Goal: Task Accomplishment & Management: Manage account settings

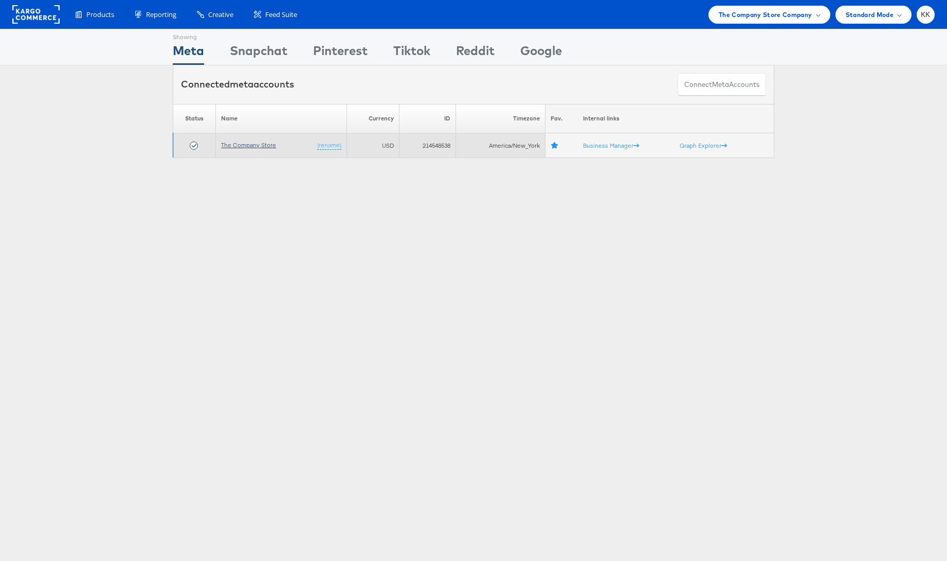
click at [250, 147] on link "The Company Store" at bounding box center [248, 145] width 55 height 8
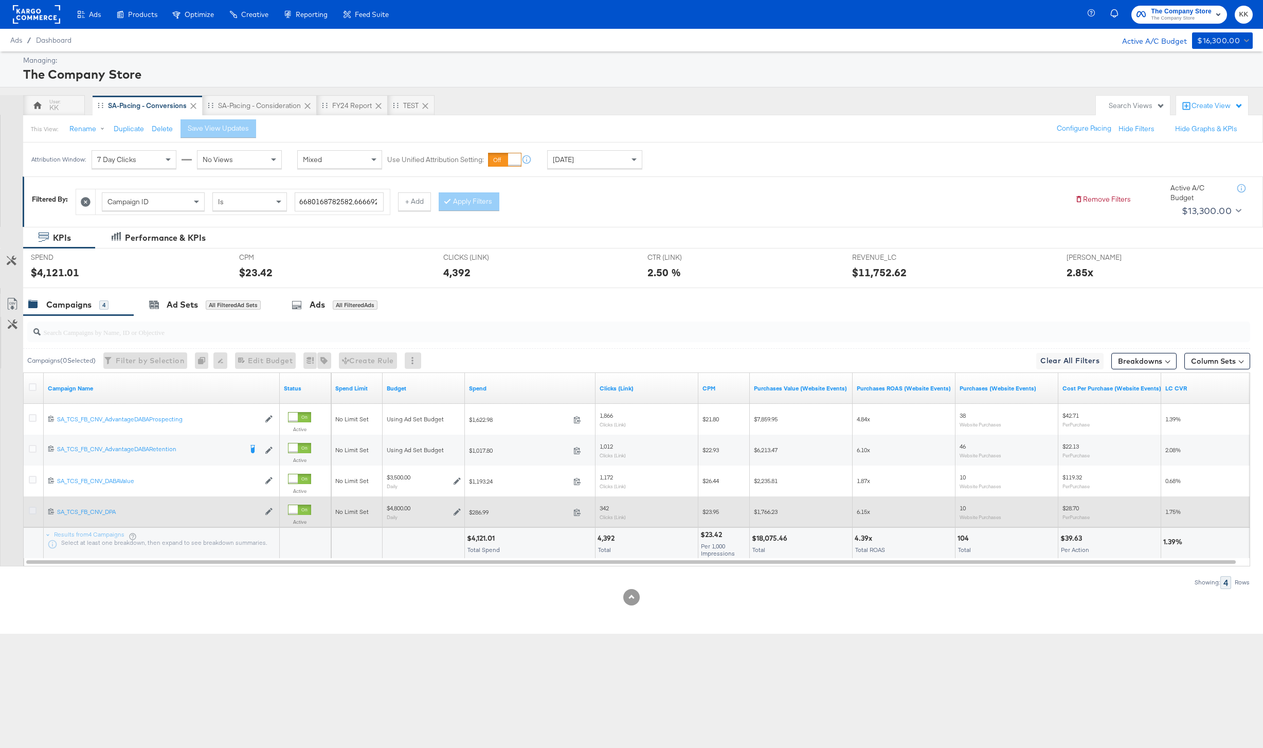
click at [33, 509] on icon at bounding box center [33, 511] width 8 height 8
click at [0, 0] on input "checkbox" at bounding box center [0, 0] width 0 height 0
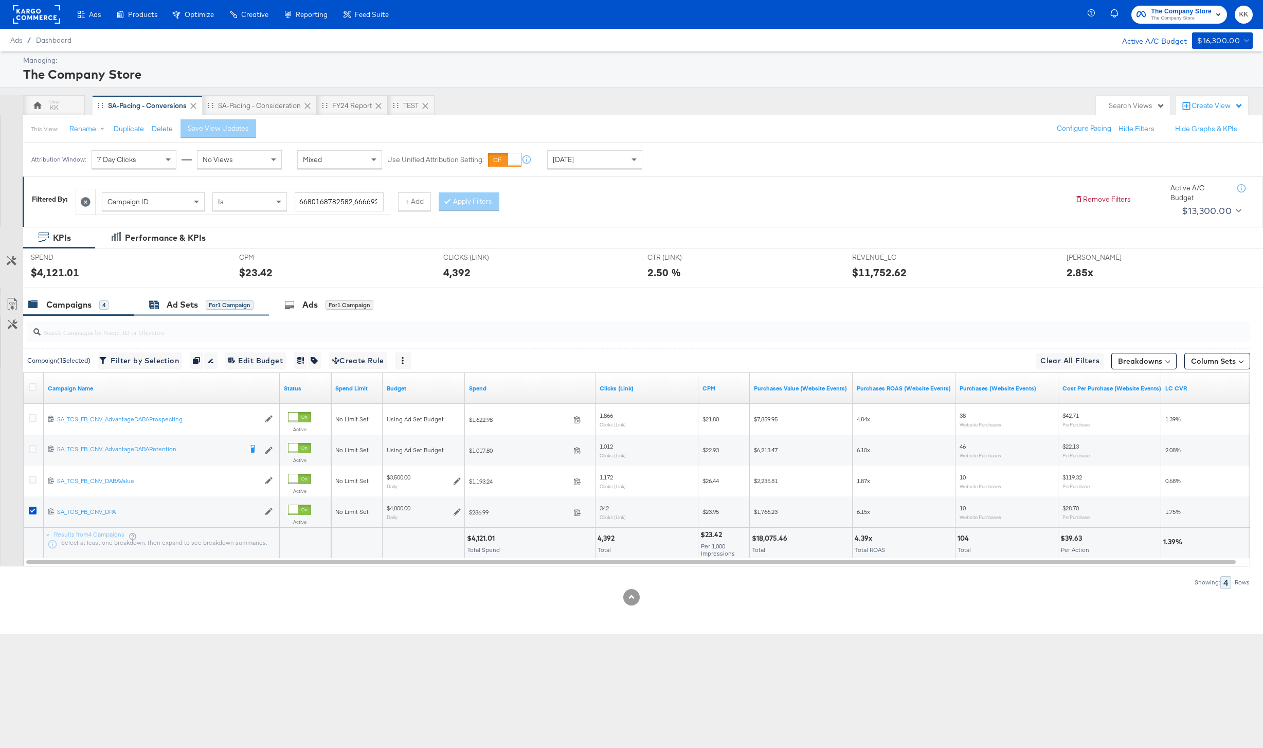
click at [195, 303] on div "Ad Sets" at bounding box center [182, 305] width 31 height 12
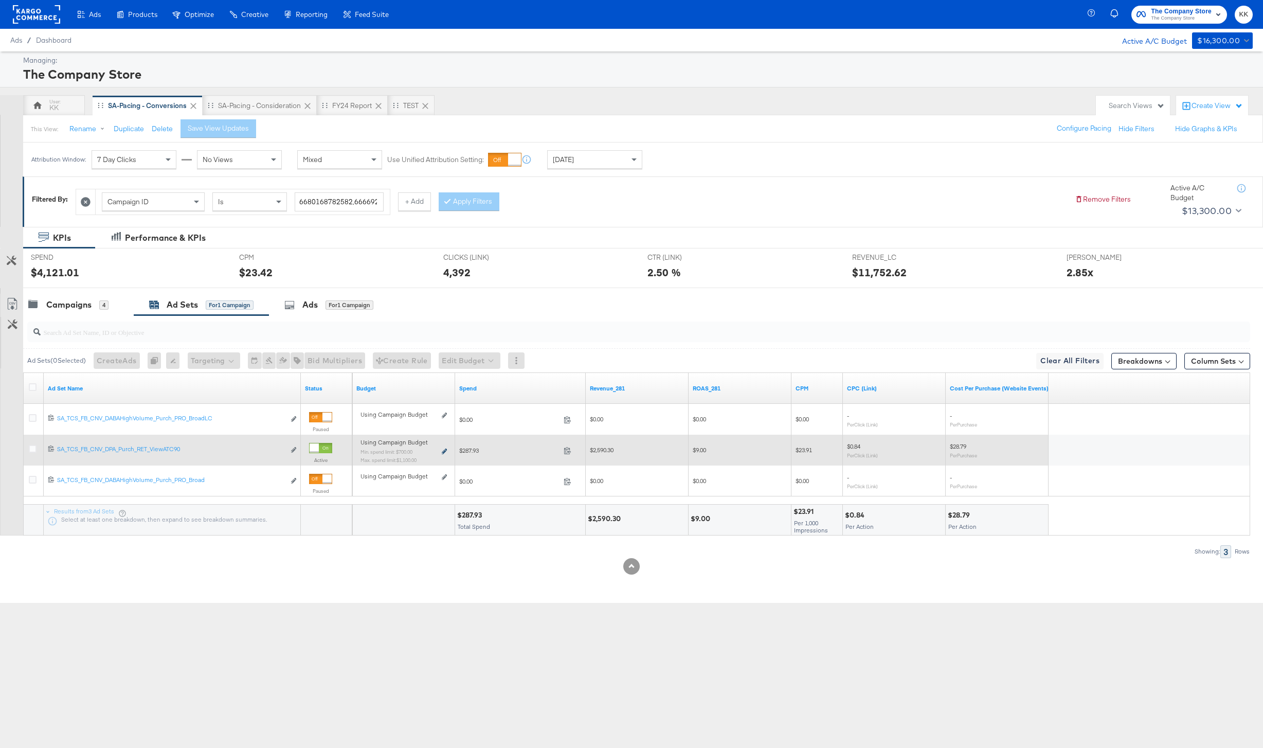
click at [444, 452] on icon at bounding box center [444, 451] width 5 height 6
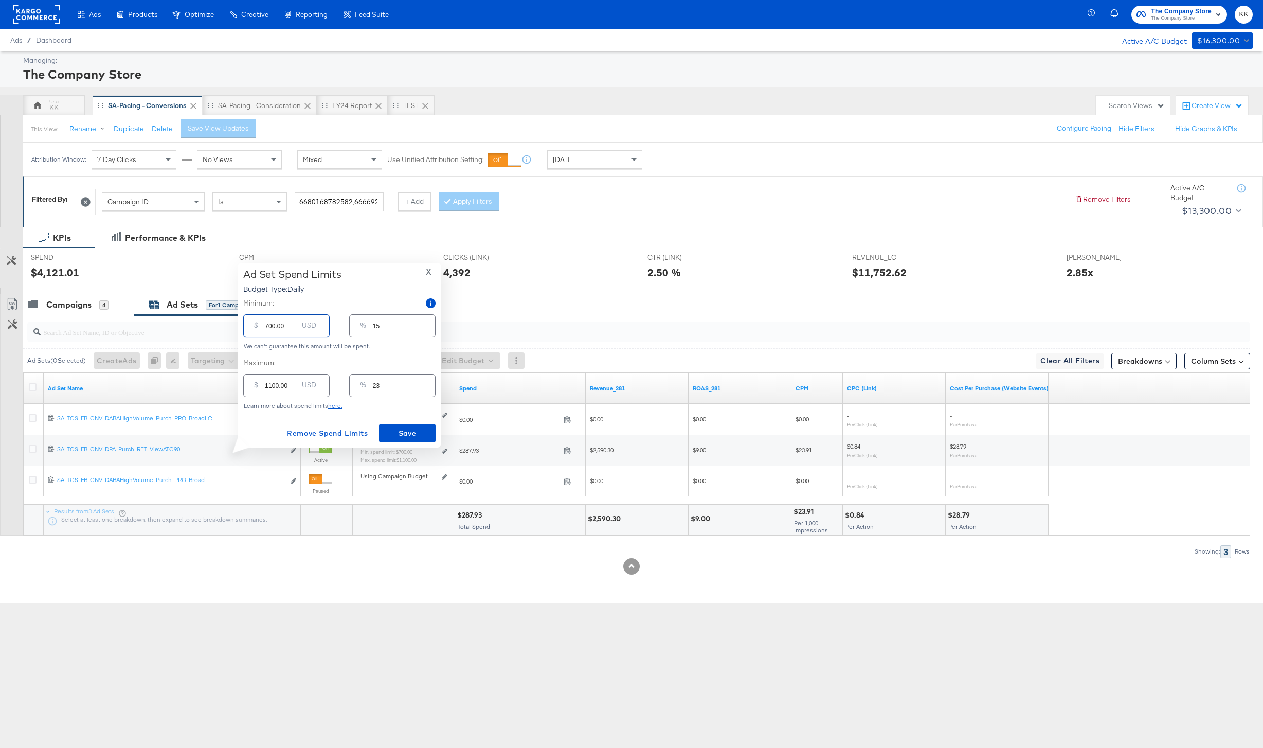
click at [266, 327] on input "700.00" at bounding box center [281, 322] width 33 height 22
type input "00.00"
type input "0"
type input "900.00"
type input "19"
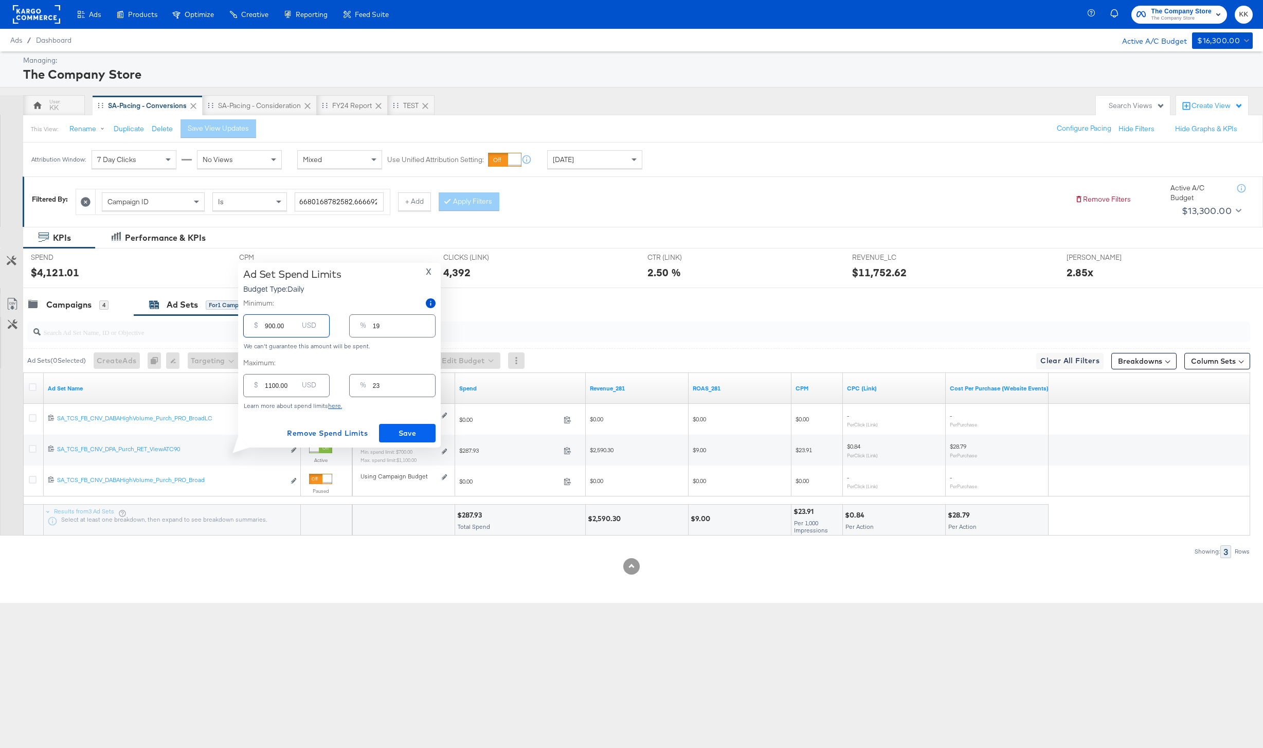
type input "900.00"
click at [416, 427] on span "Save" at bounding box center [407, 433] width 48 height 13
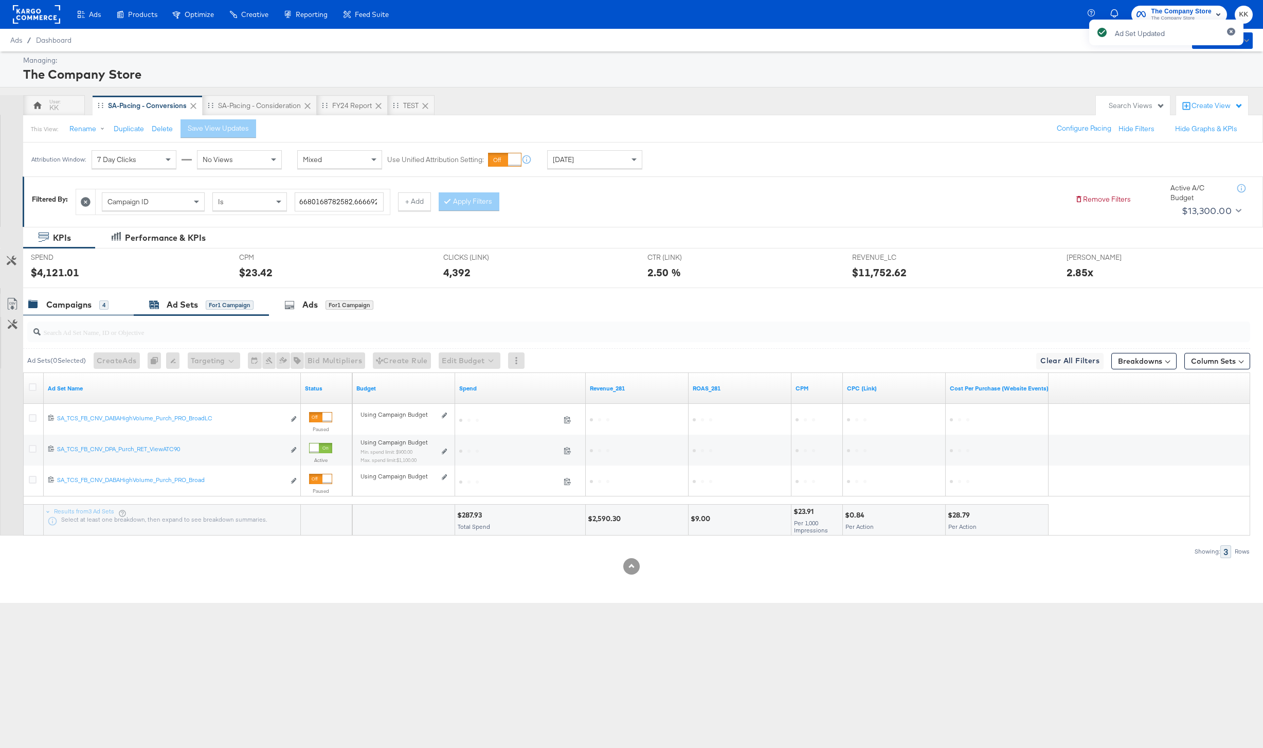
click at [84, 307] on div "Campaigns" at bounding box center [68, 305] width 45 height 12
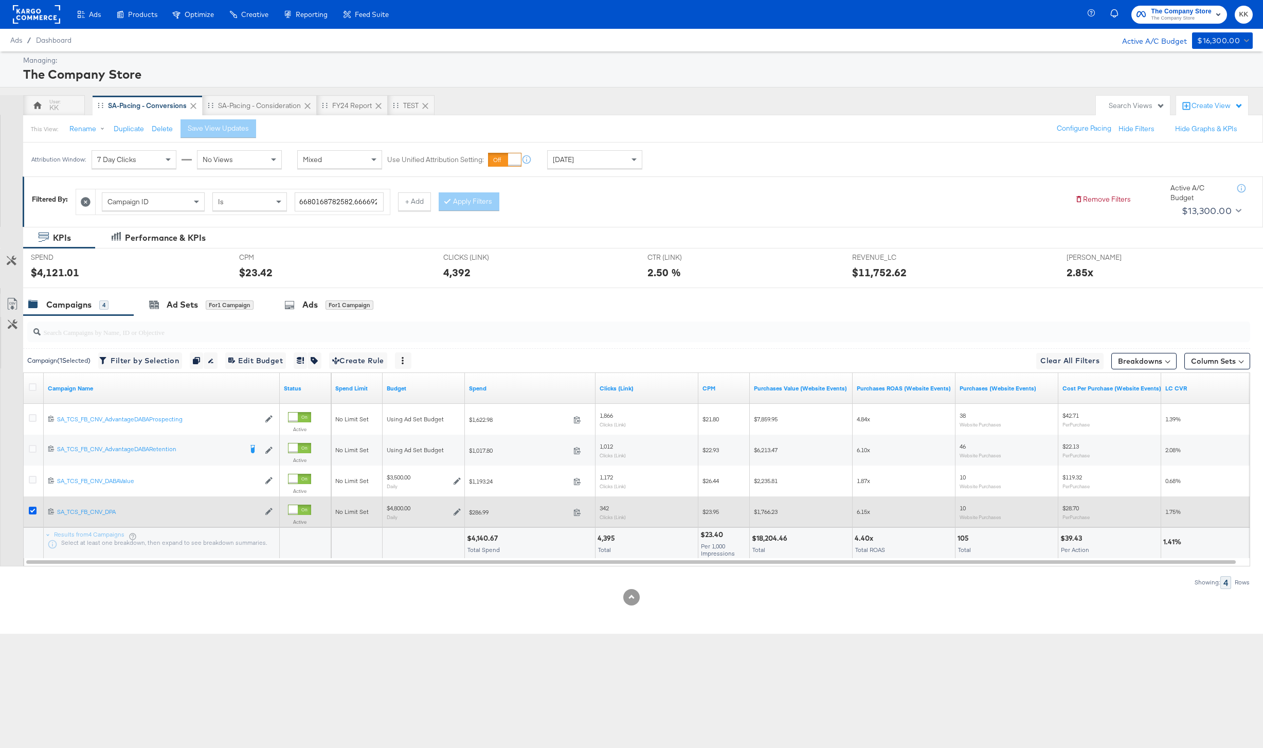
click at [32, 508] on icon at bounding box center [33, 511] width 8 height 8
click at [0, 0] on input "checkbox" at bounding box center [0, 0] width 0 height 0
click at [30, 509] on icon at bounding box center [33, 511] width 8 height 8
click at [0, 0] on input "checkbox" at bounding box center [0, 0] width 0 height 0
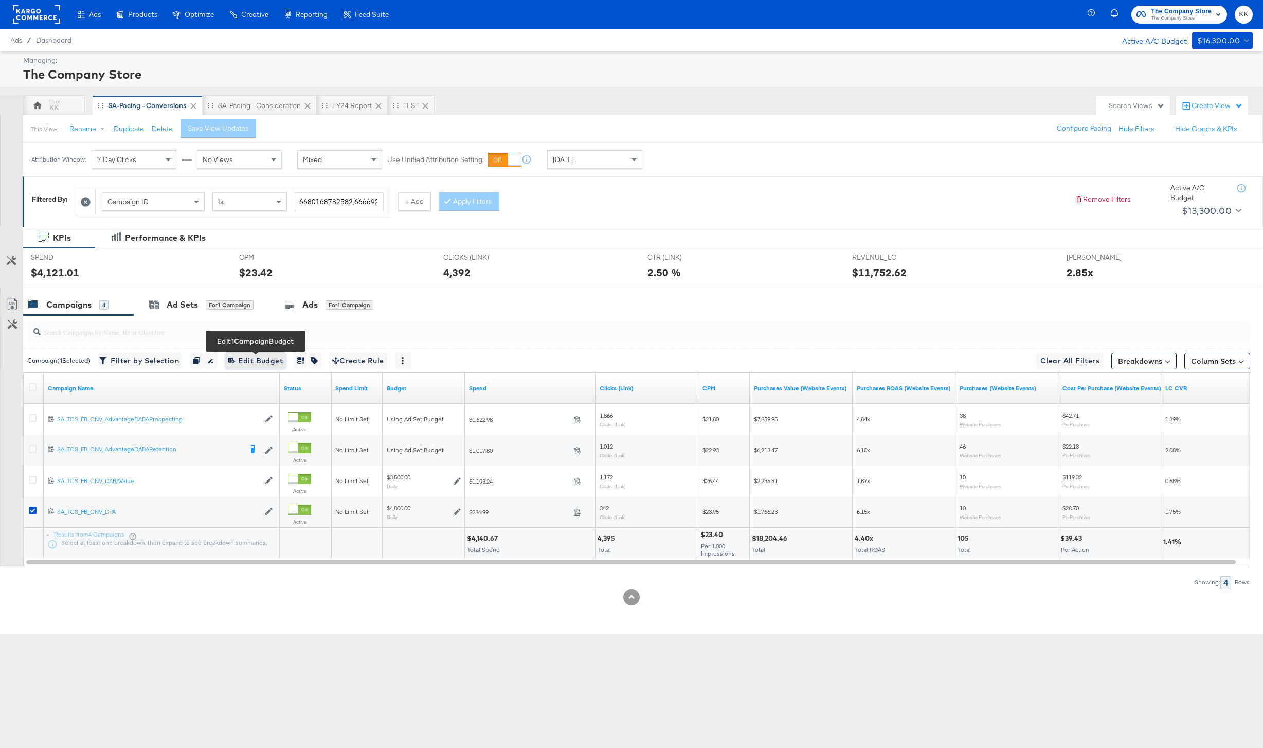
click at [262, 356] on span "Edit 1 Campaign Budget Edit Budget" at bounding box center [255, 360] width 55 height 13
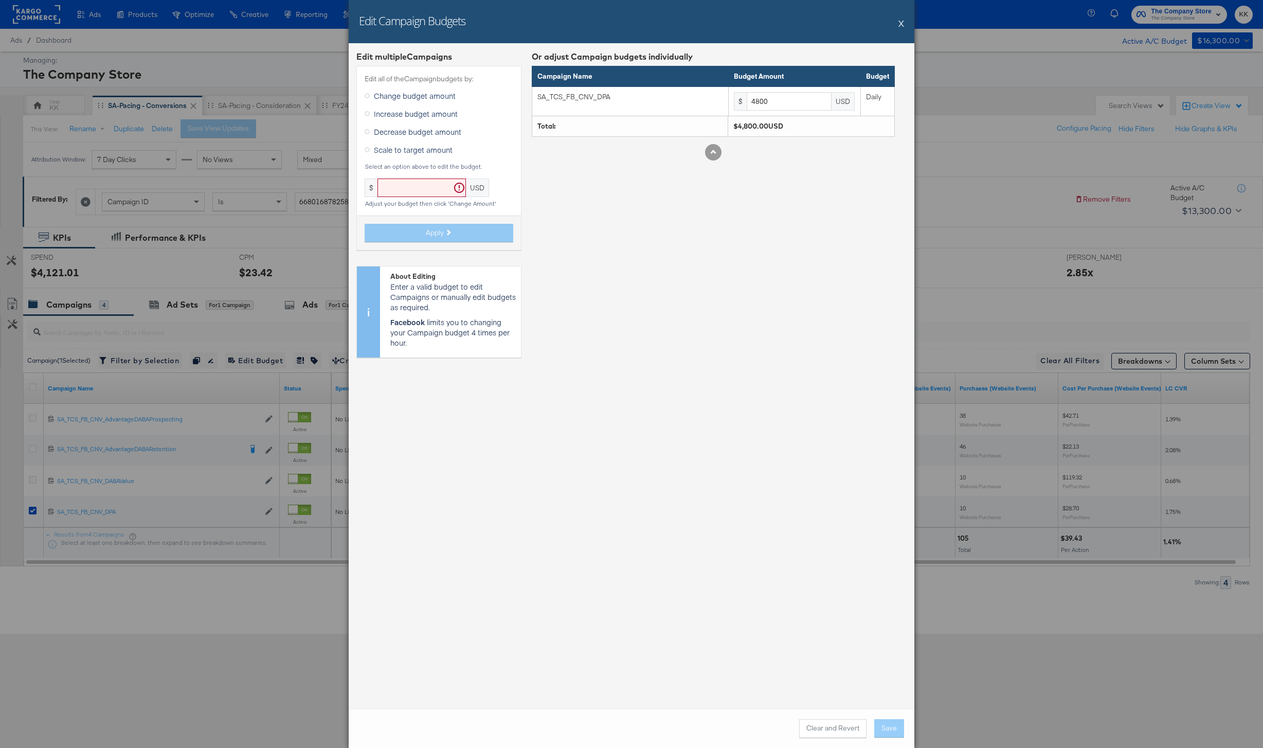
click at [414, 117] on span "Increase budget amount" at bounding box center [416, 114] width 84 height 10
click at [0, 0] on input "Increase budget amount" at bounding box center [0, 0] width 0 height 0
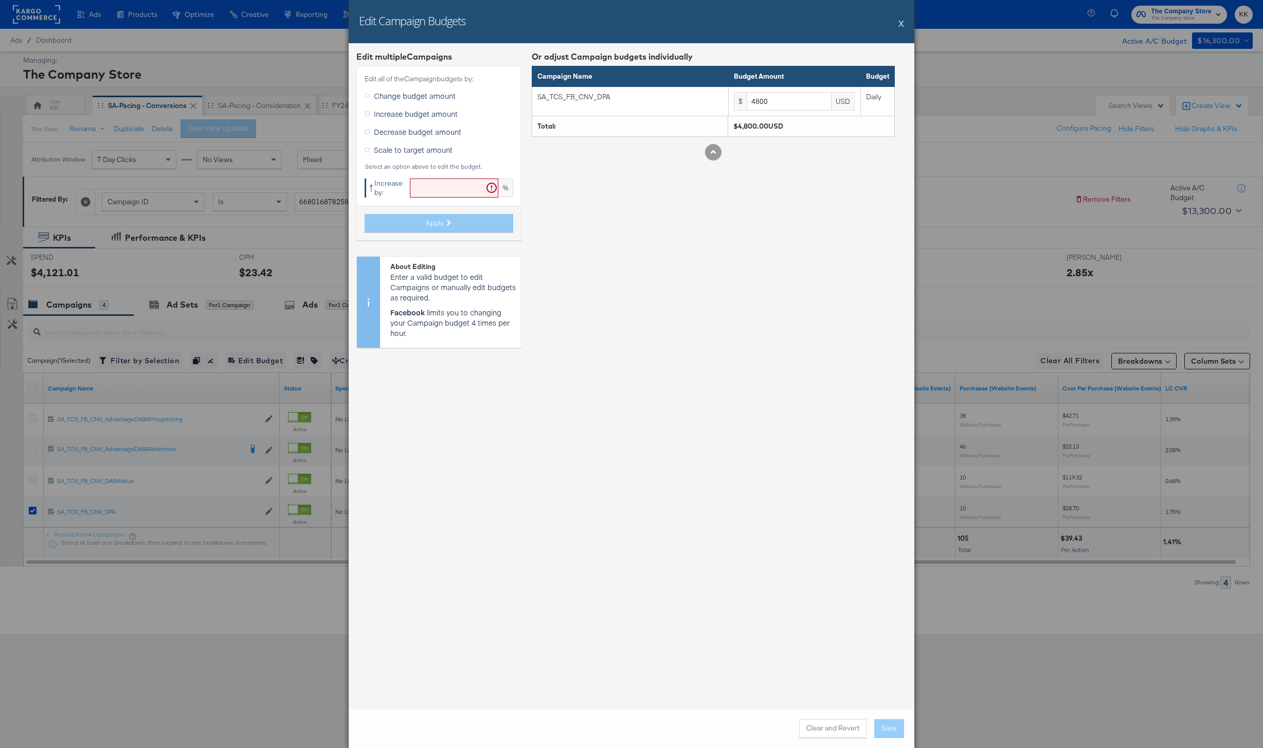
click at [439, 184] on input "text" at bounding box center [454, 187] width 88 height 19
type input "1"
click at [903, 21] on button "X" at bounding box center [901, 23] width 6 height 21
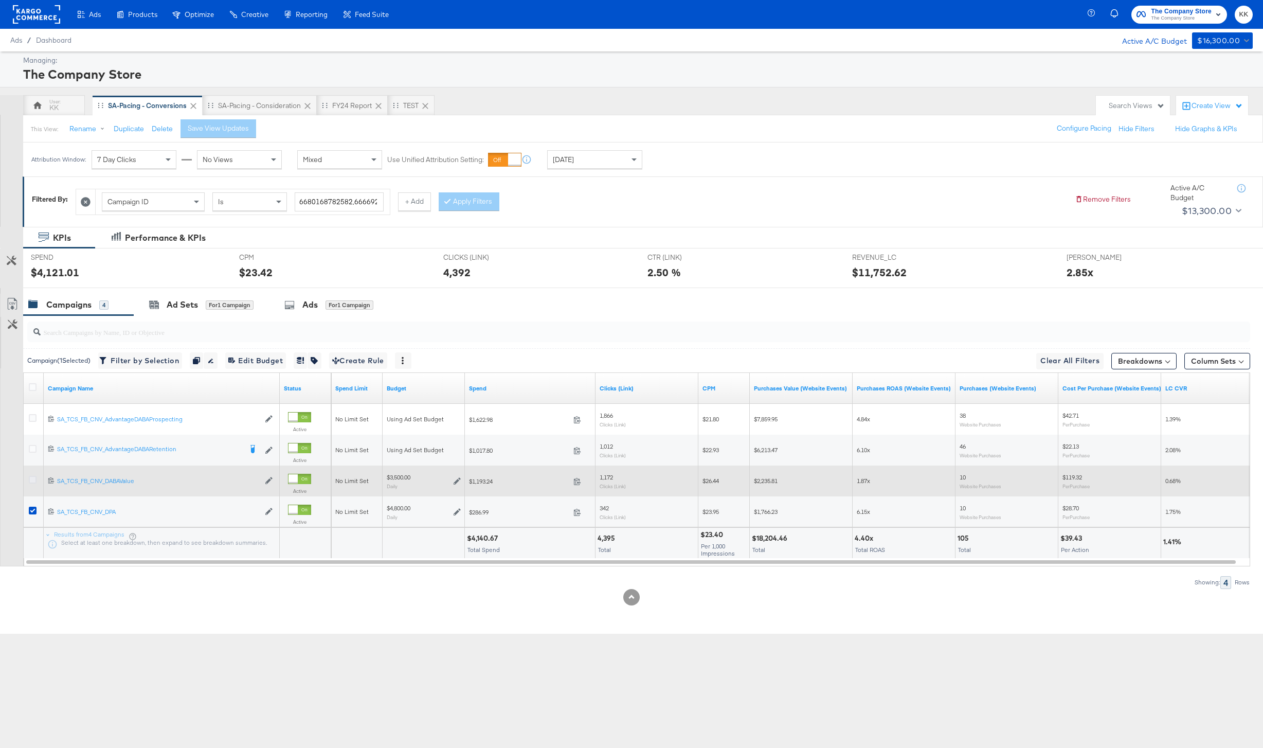
click at [34, 479] on icon at bounding box center [33, 480] width 8 height 8
click at [0, 0] on input "checkbox" at bounding box center [0, 0] width 0 height 0
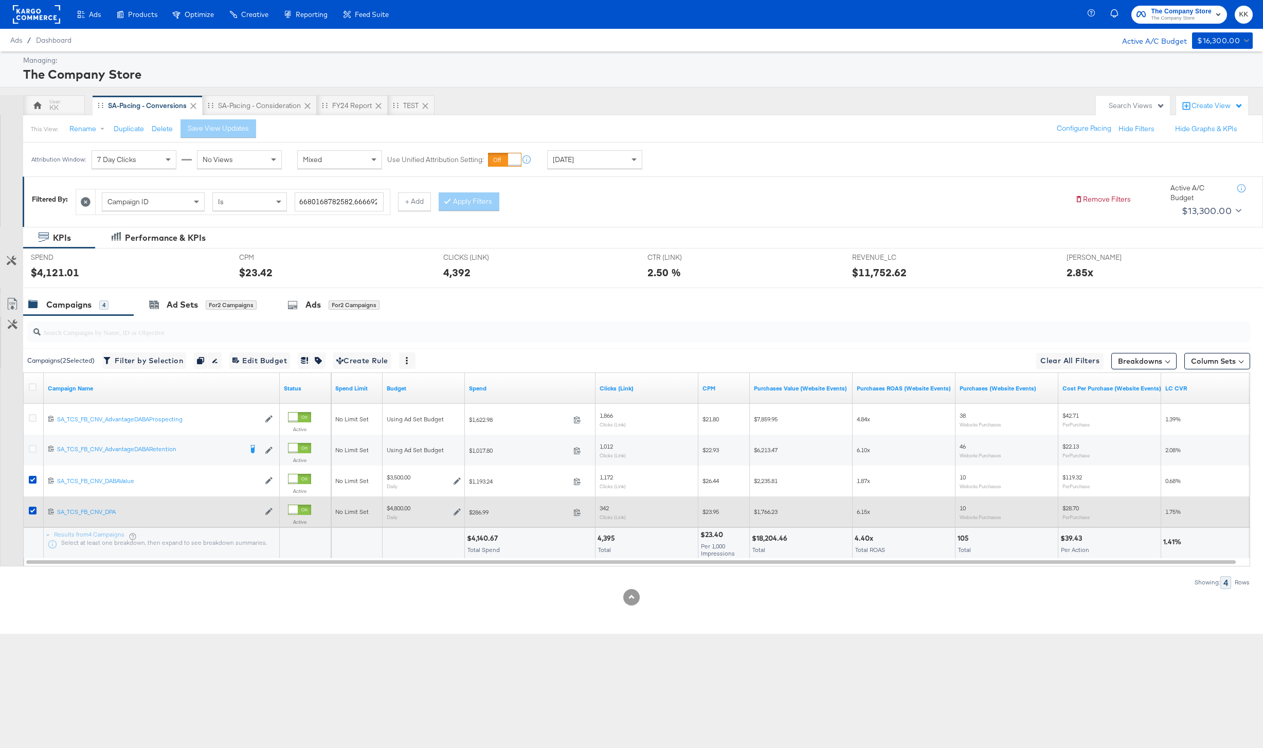
click at [34, 506] on div at bounding box center [34, 511] width 19 height 19
click at [34, 511] on icon at bounding box center [33, 511] width 8 height 8
click at [0, 0] on input "checkbox" at bounding box center [0, 0] width 0 height 0
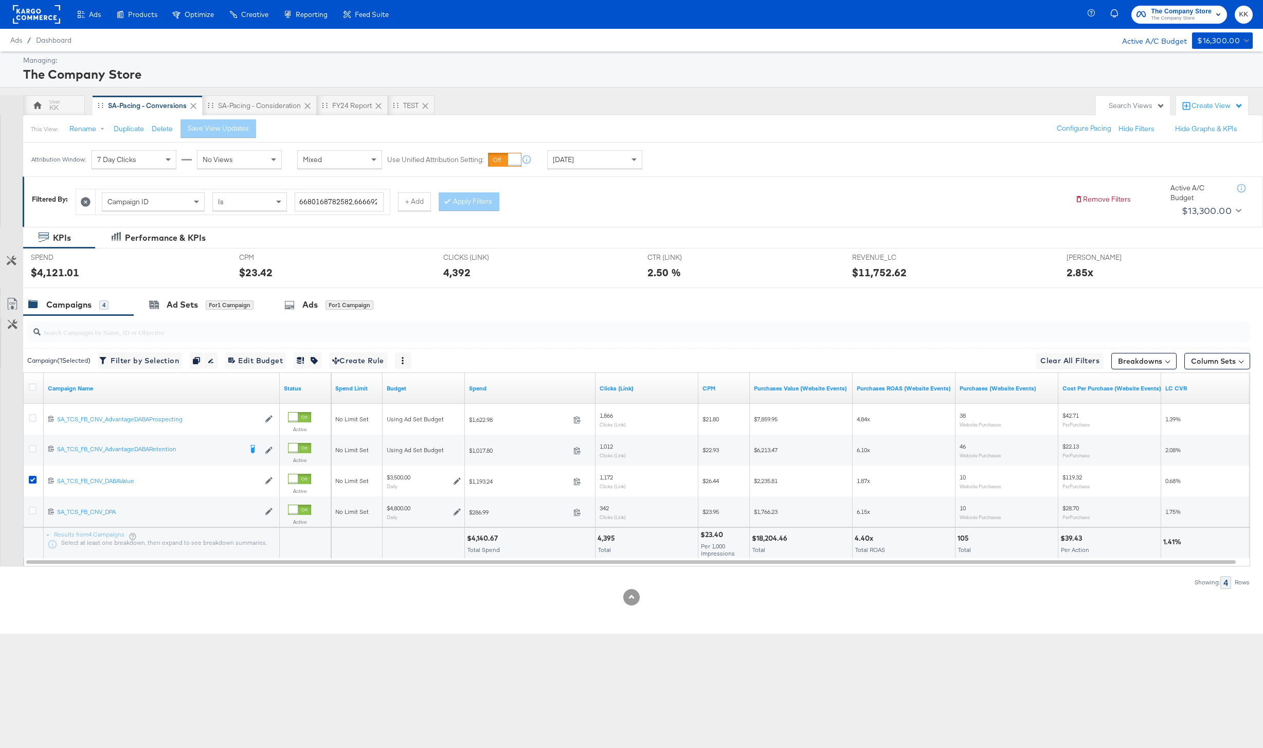
click at [242, 318] on input "search" at bounding box center [588, 328] width 1095 height 20
click at [235, 305] on div "for 1 Campaign" at bounding box center [230, 304] width 48 height 9
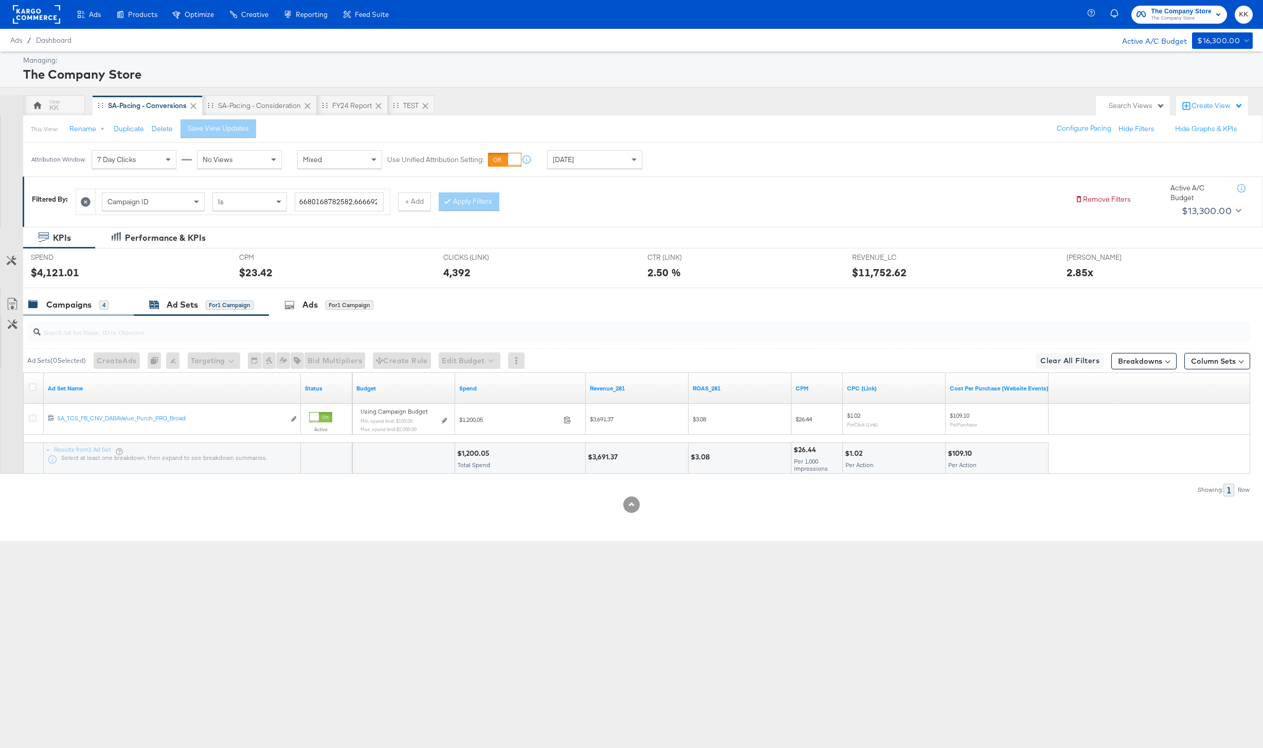
click at [81, 315] on div "Campaigns 4" at bounding box center [78, 305] width 111 height 22
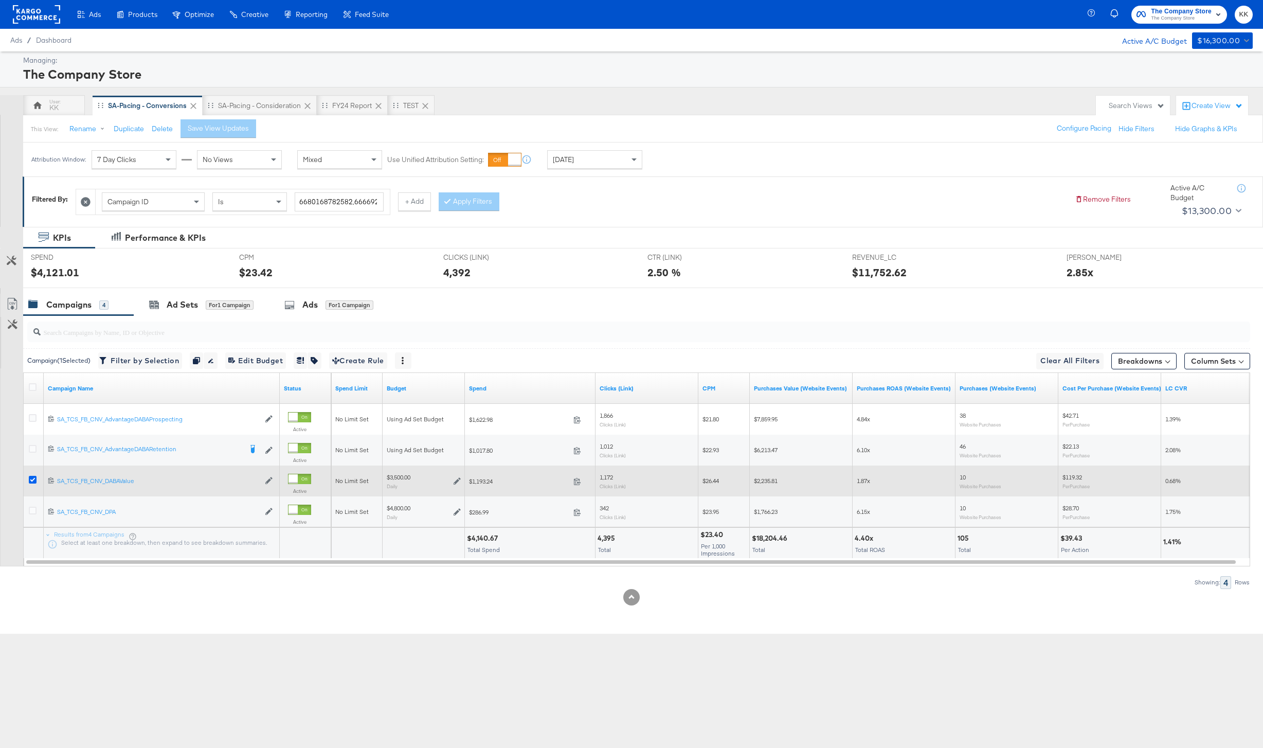
click at [30, 479] on icon at bounding box center [33, 480] width 8 height 8
click at [0, 0] on input "checkbox" at bounding box center [0, 0] width 0 height 0
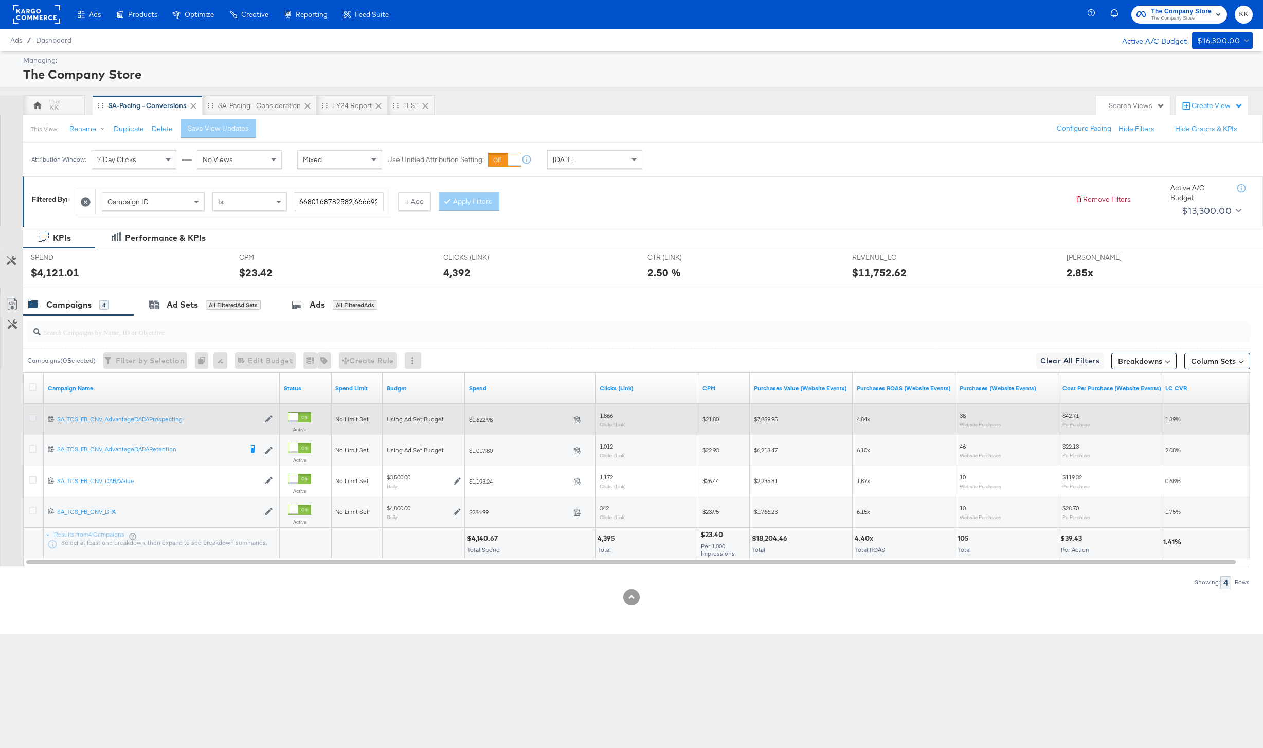
click at [33, 418] on icon at bounding box center [33, 418] width 8 height 8
click at [0, 0] on input "checkbox" at bounding box center [0, 0] width 0 height 0
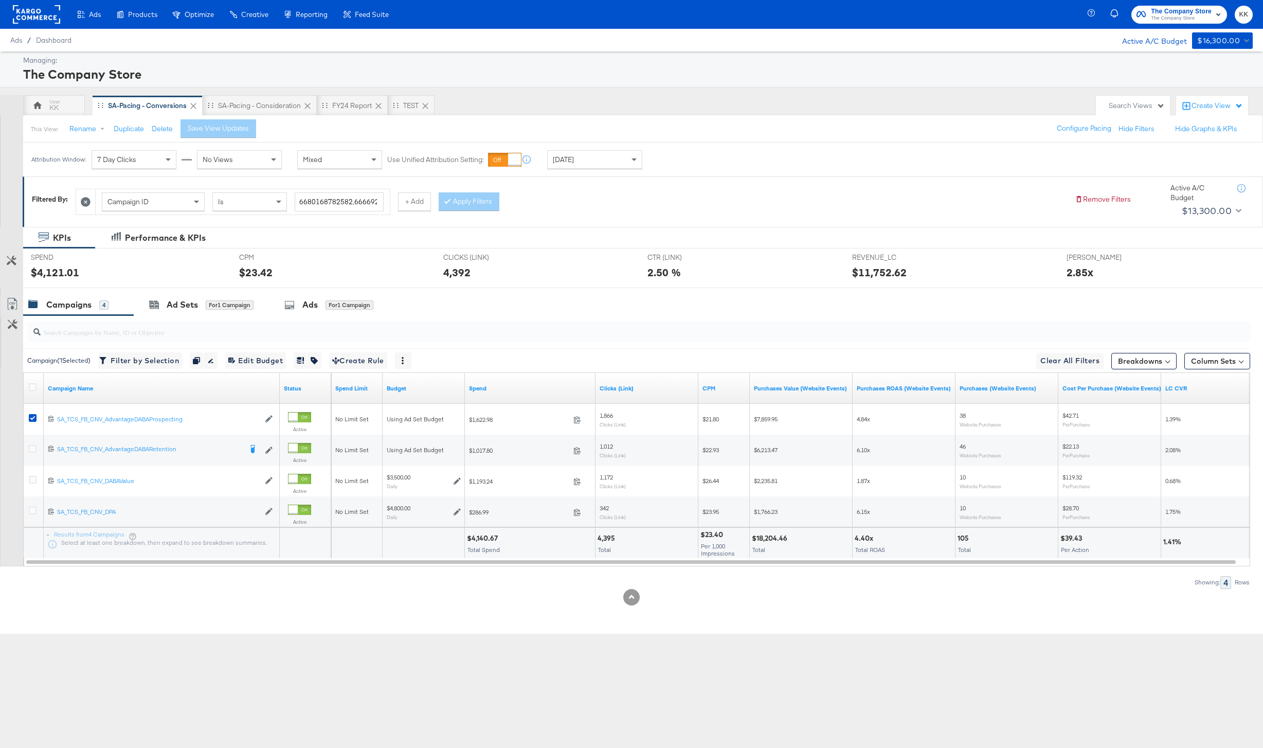
click at [170, 318] on input "search" at bounding box center [588, 328] width 1095 height 20
click at [170, 311] on div "Ad Sets for 1 Campaign" at bounding box center [201, 305] width 135 height 22
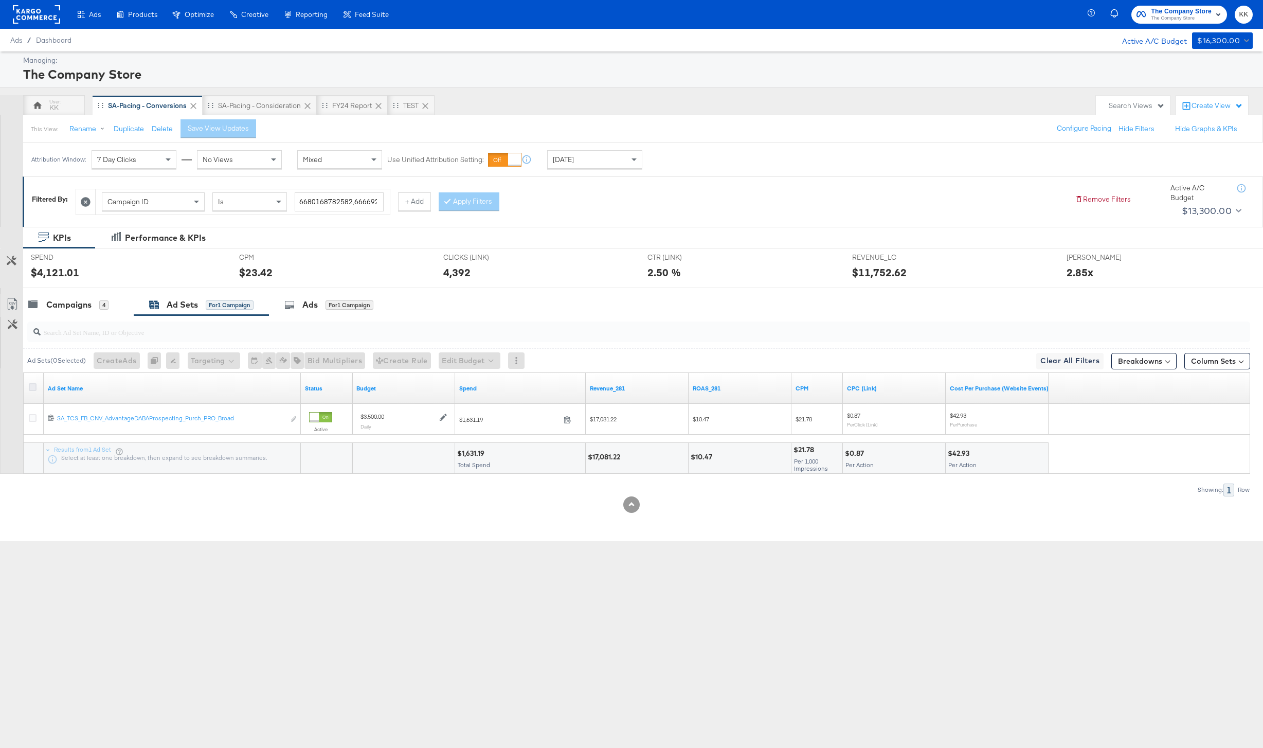
click at [30, 384] on icon at bounding box center [33, 387] width 8 height 8
click at [0, 0] on input "checkbox" at bounding box center [0, 0] width 0 height 0
click at [441, 362] on button "Edit Budget" at bounding box center [456, 360] width 62 height 16
click at [455, 381] on span "Edit Ad Set Budget" at bounding box center [458, 387] width 59 height 13
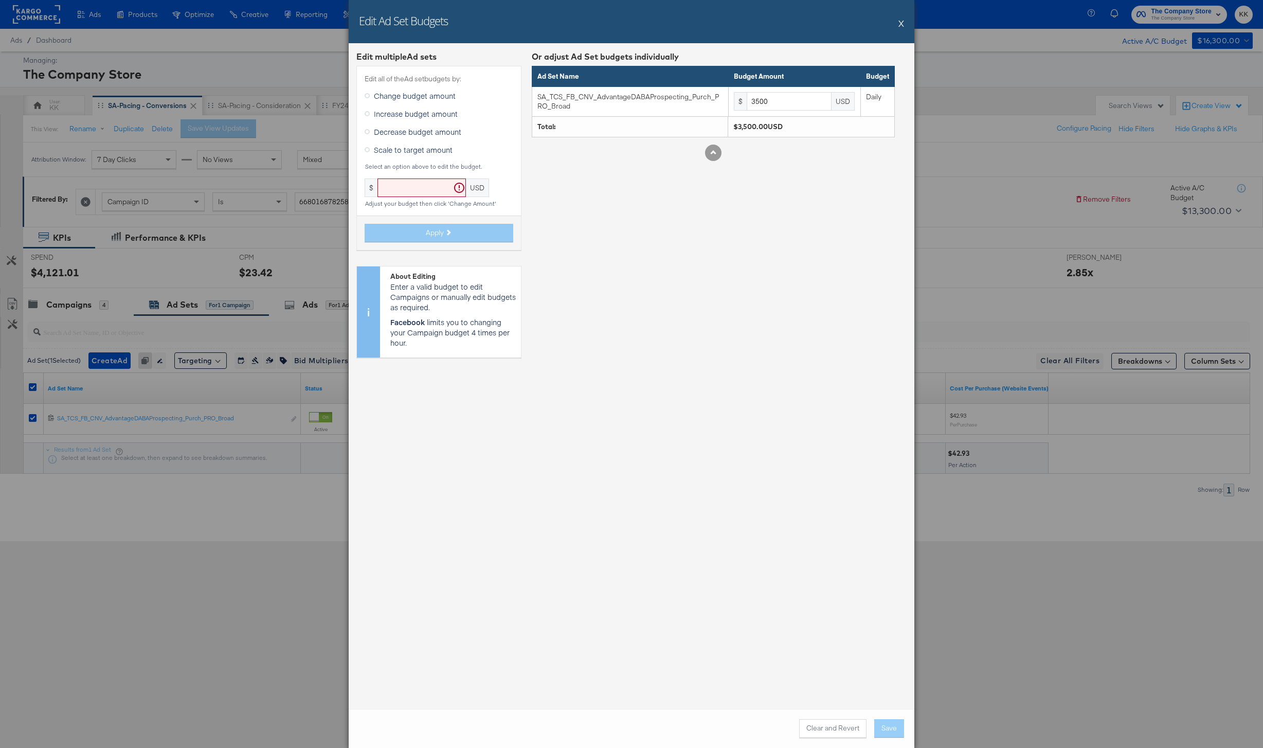
click at [382, 107] on label "Increase budget amount" at bounding box center [413, 113] width 97 height 15
click at [0, 0] on input "Increase budget amount" at bounding box center [0, 0] width 0 height 0
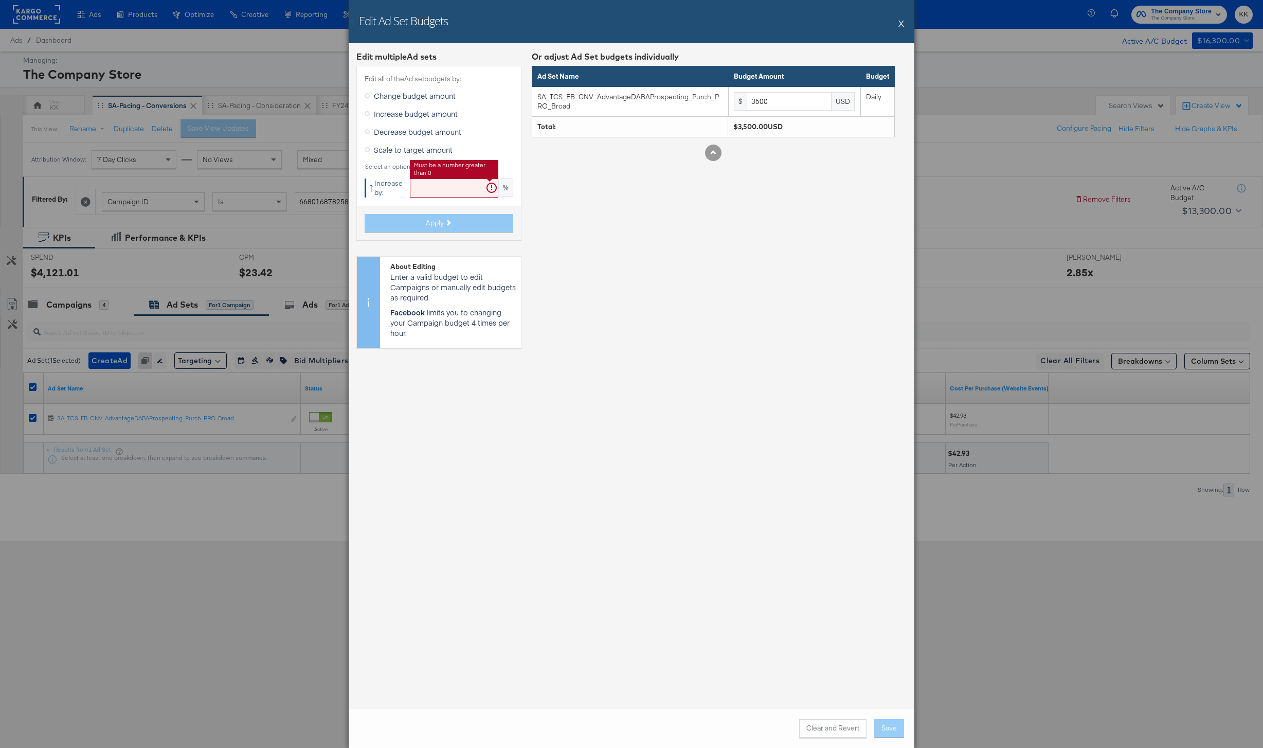
click at [430, 190] on input "text" at bounding box center [454, 187] width 88 height 19
type input "19"
click at [447, 224] on icon at bounding box center [448, 223] width 6 height 6
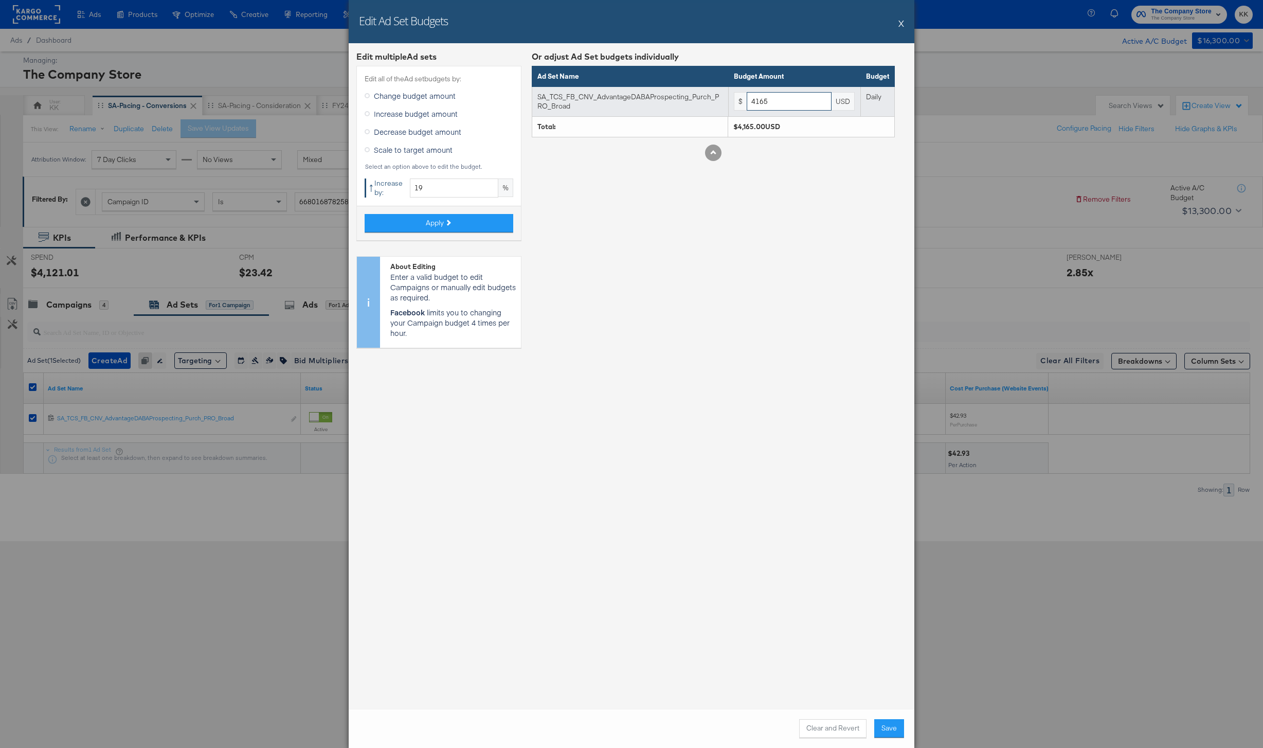
drag, startPoint x: 771, startPoint y: 102, endPoint x: 723, endPoint y: 101, distance: 48.3
click at [723, 101] on tr "SA_TCS_FB_CNV_AdvantageDABAProspecting_Purch_PRO_Broad $ 4165 USD Daily" at bounding box center [713, 101] width 363 height 30
type input "4200"
click at [885, 733] on button "Save" at bounding box center [889, 728] width 30 height 19
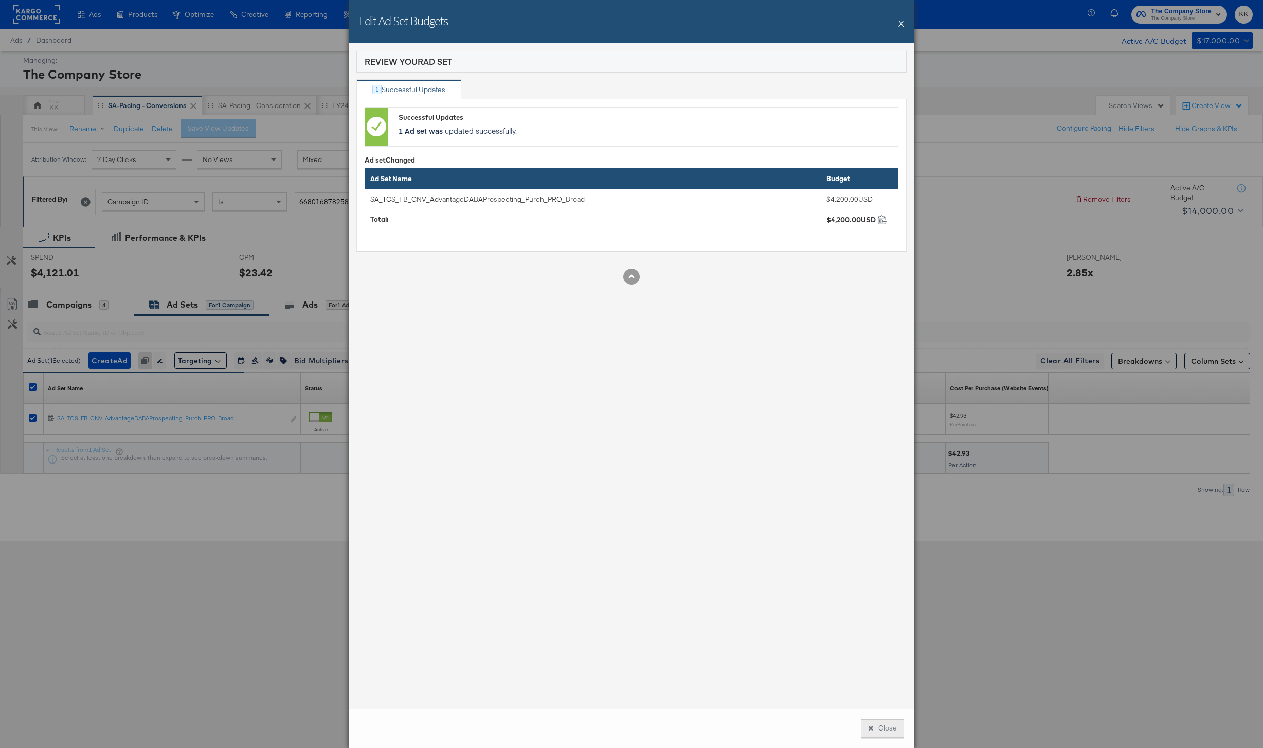
click at [887, 731] on button "Close" at bounding box center [882, 728] width 43 height 19
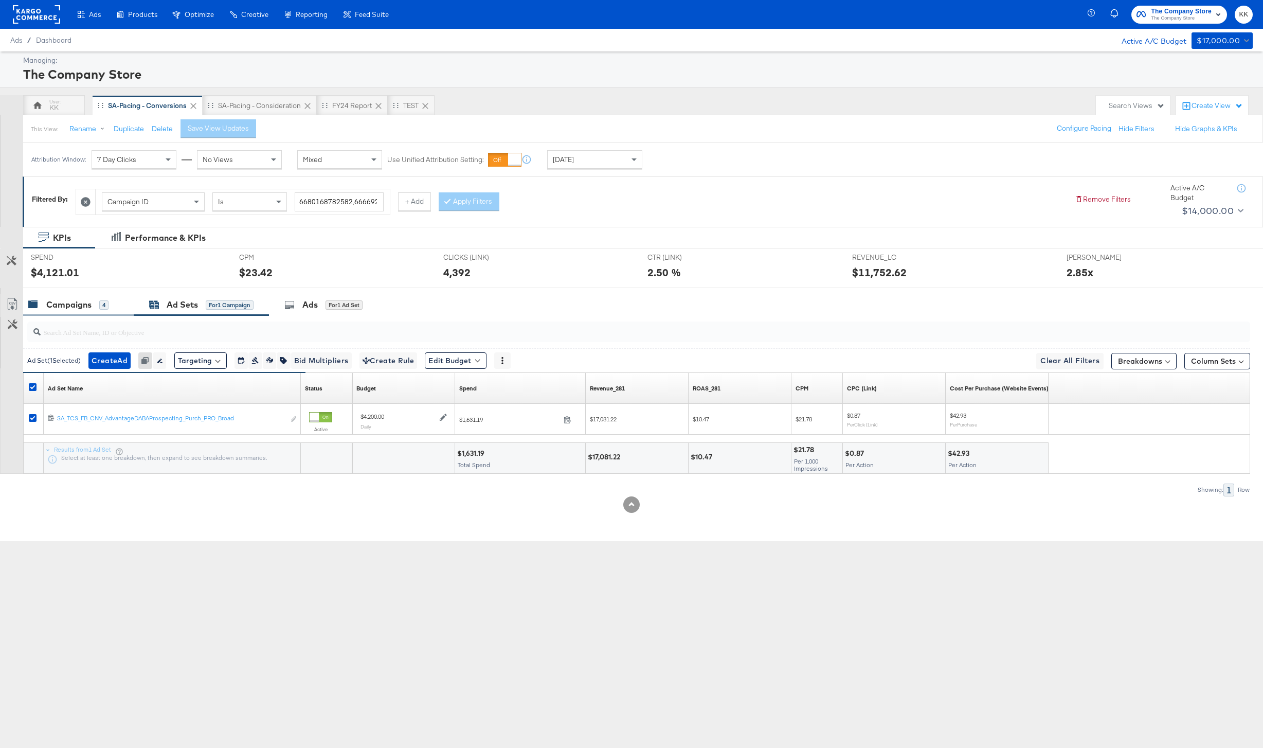
click at [100, 302] on div "4" at bounding box center [103, 304] width 9 height 9
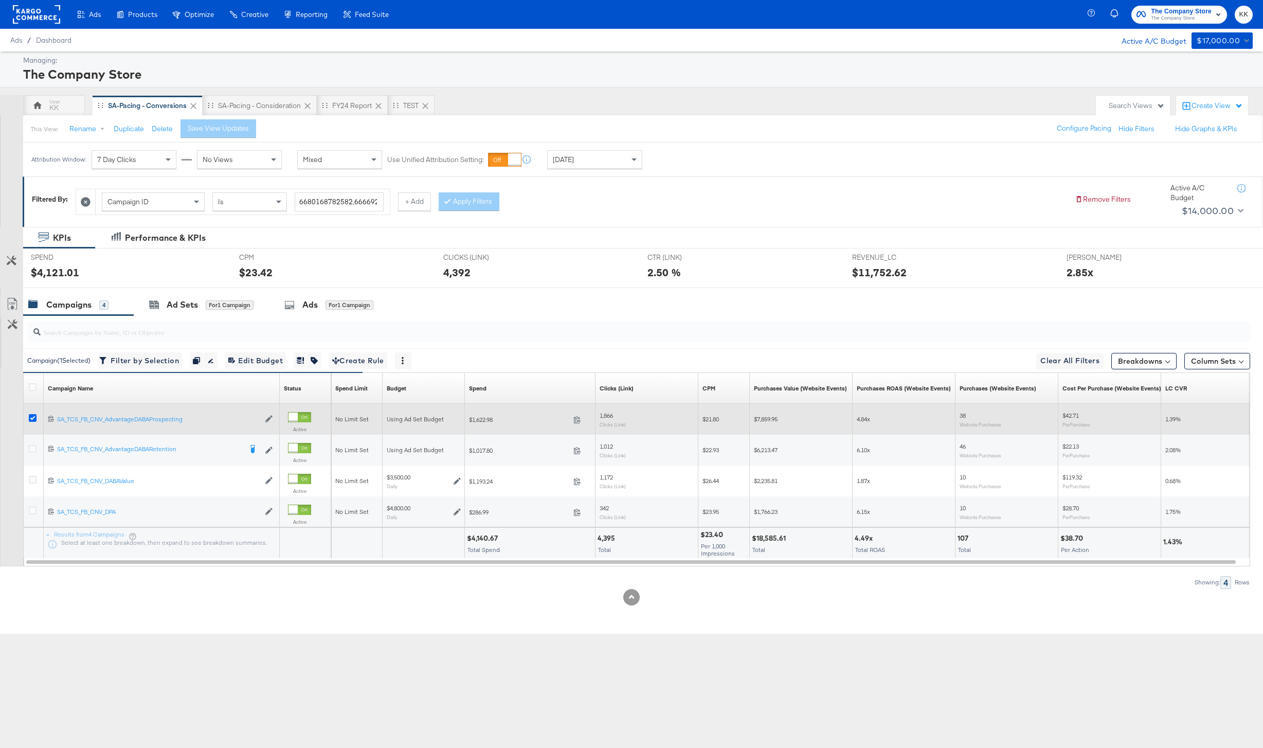
click at [31, 420] on icon at bounding box center [33, 418] width 8 height 8
click at [0, 0] on input "checkbox" at bounding box center [0, 0] width 0 height 0
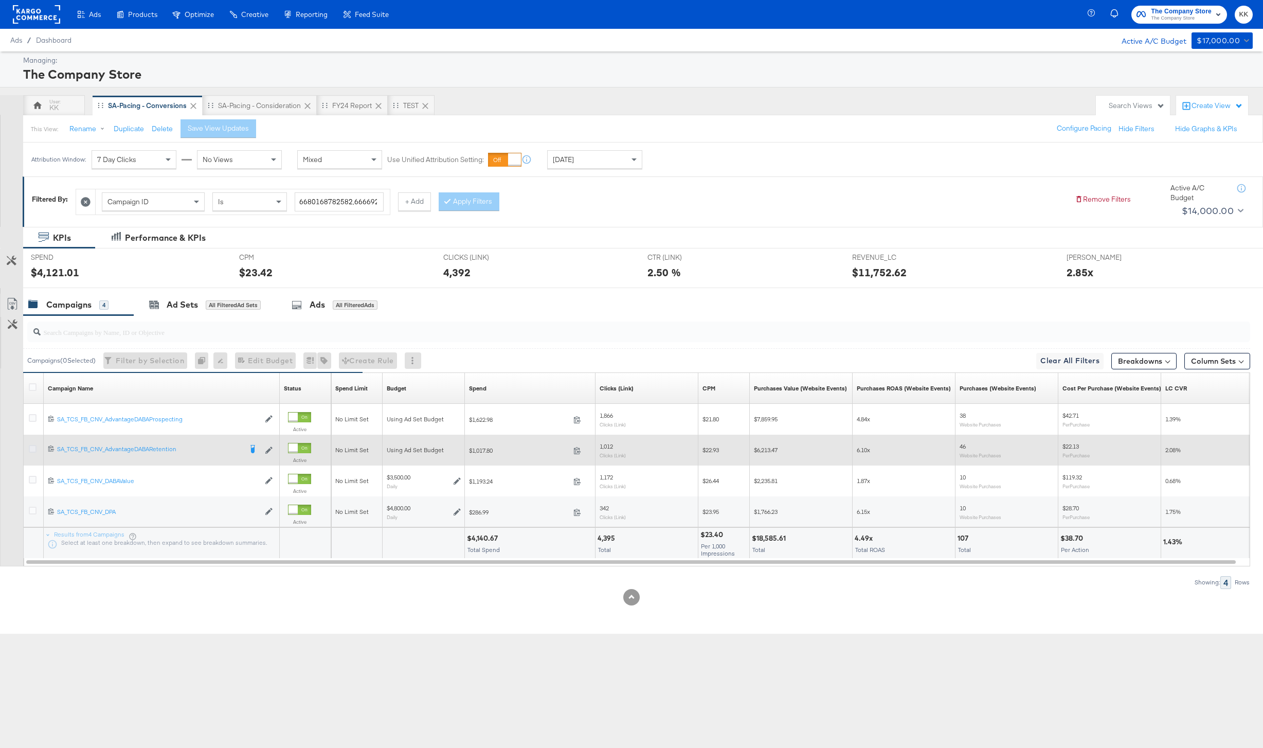
click at [31, 450] on icon at bounding box center [33, 449] width 8 height 8
click at [0, 0] on input "checkbox" at bounding box center [0, 0] width 0 height 0
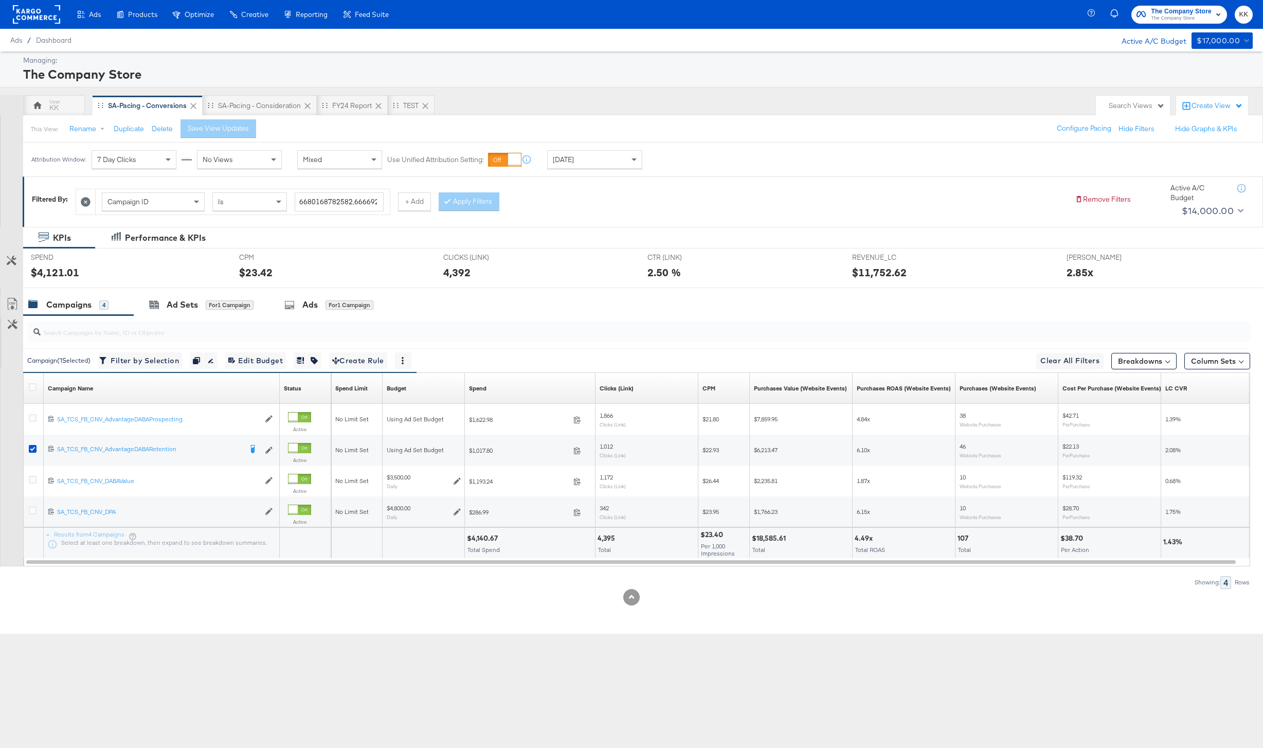
click at [167, 316] on div at bounding box center [636, 331] width 1227 height 33
click at [181, 307] on div "Ad Sets" at bounding box center [182, 305] width 31 height 12
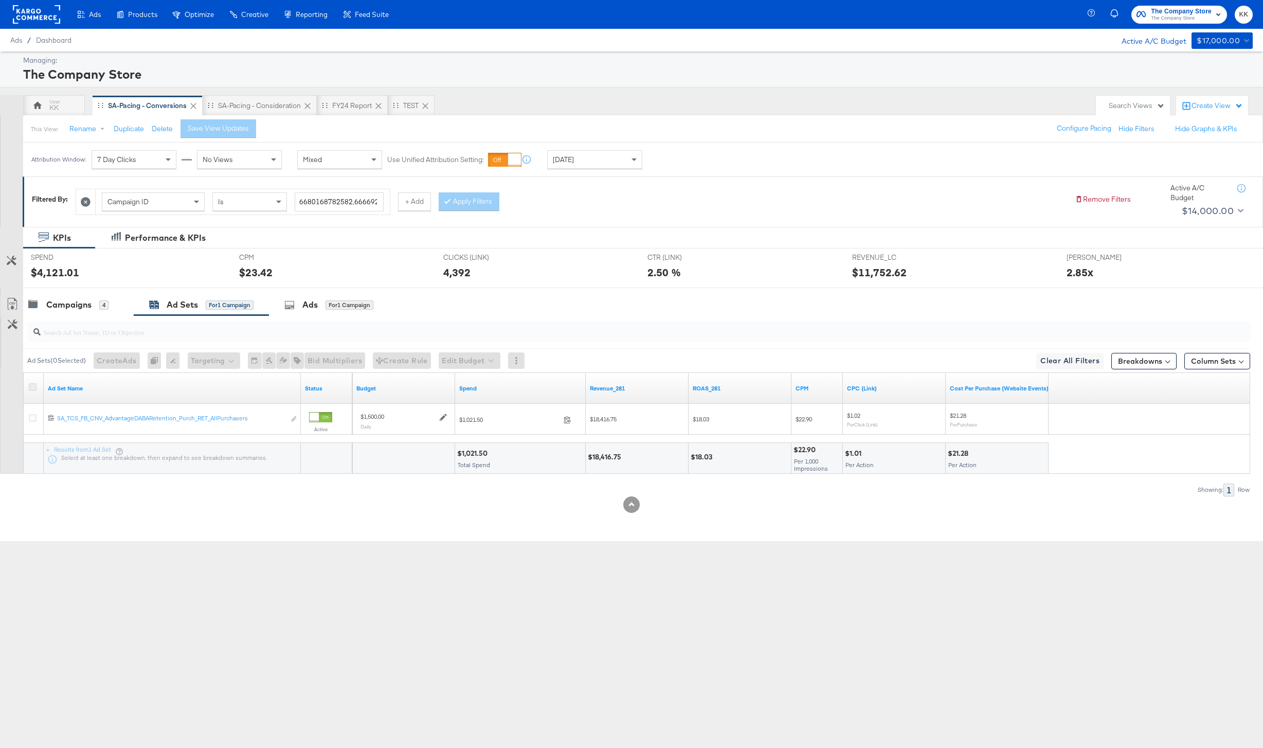
click at [31, 386] on icon at bounding box center [33, 387] width 8 height 8
click at [0, 0] on input "checkbox" at bounding box center [0, 0] width 0 height 0
click at [462, 358] on button "Edit Budget" at bounding box center [456, 360] width 62 height 16
click at [461, 389] on span "Edit Ad Set Budget" at bounding box center [458, 387] width 59 height 13
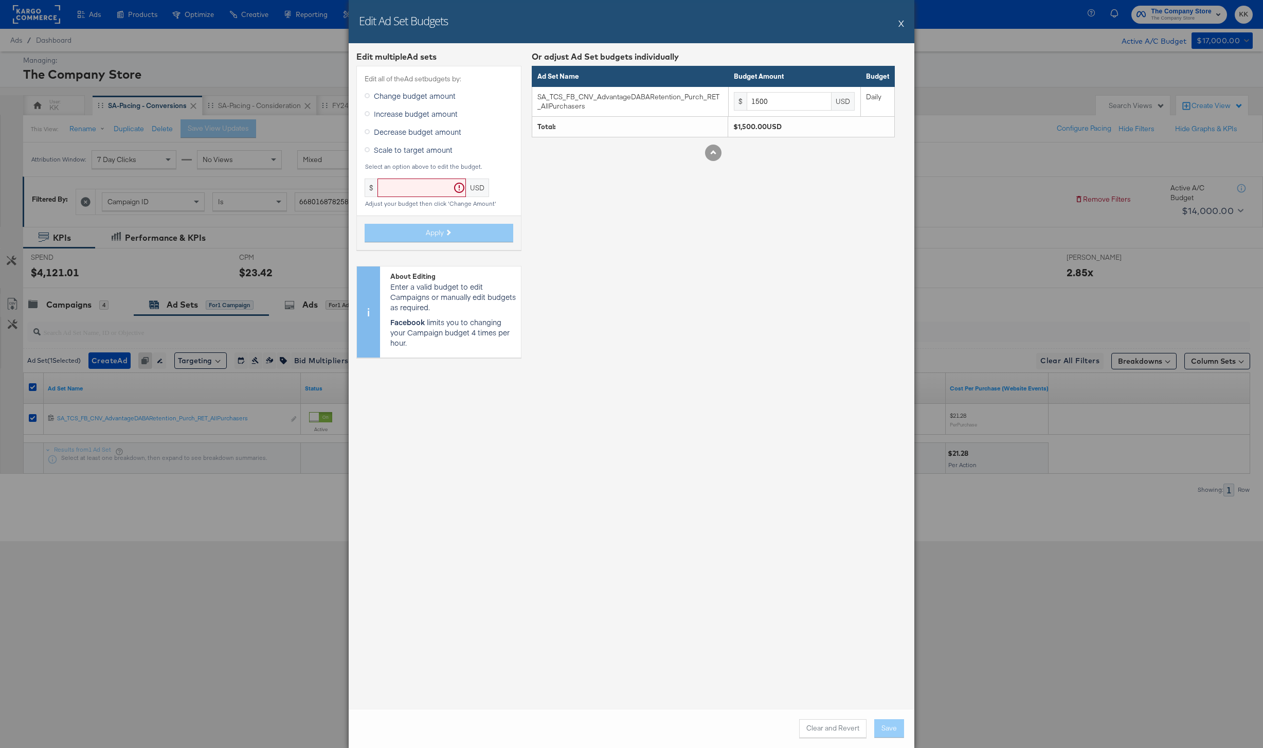
click at [388, 113] on span "Increase budget amount" at bounding box center [416, 114] width 84 height 10
click at [0, 0] on input "Increase budget amount" at bounding box center [0, 0] width 0 height 0
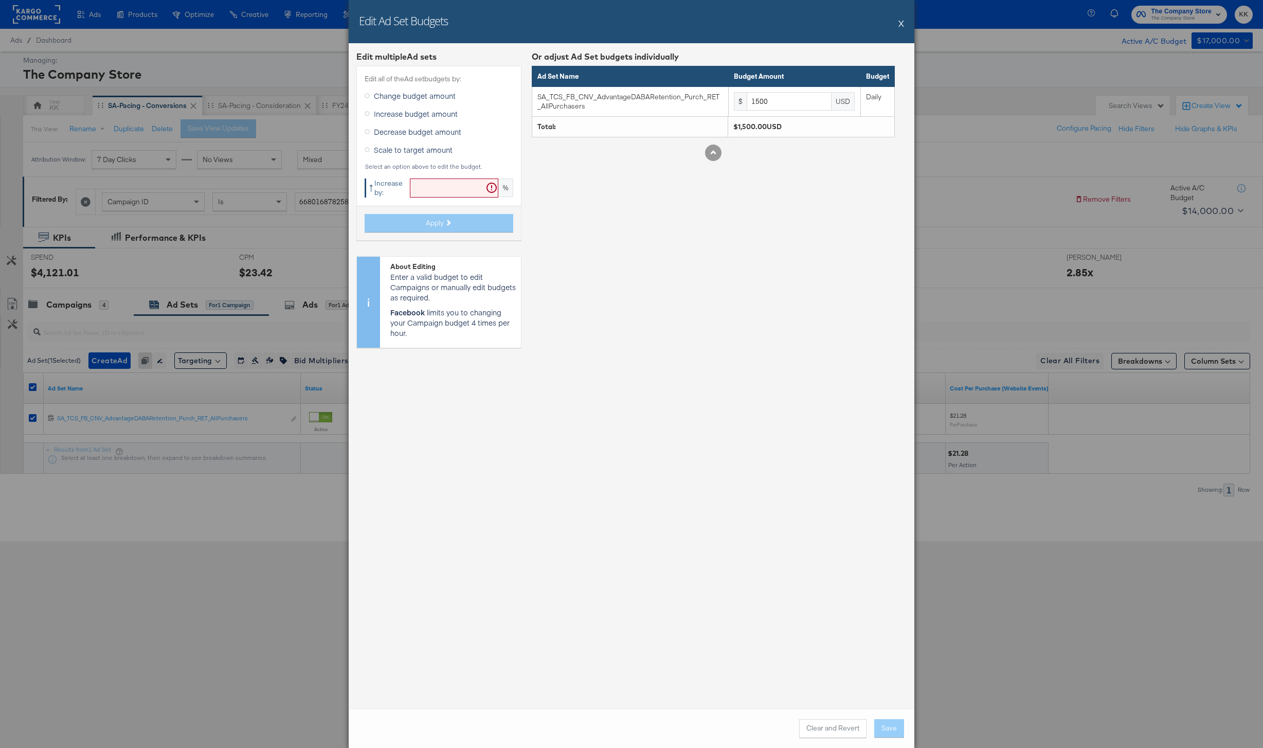
click at [419, 182] on input "text" at bounding box center [454, 187] width 88 height 19
type input "19"
click at [412, 218] on button "Apply" at bounding box center [439, 223] width 149 height 19
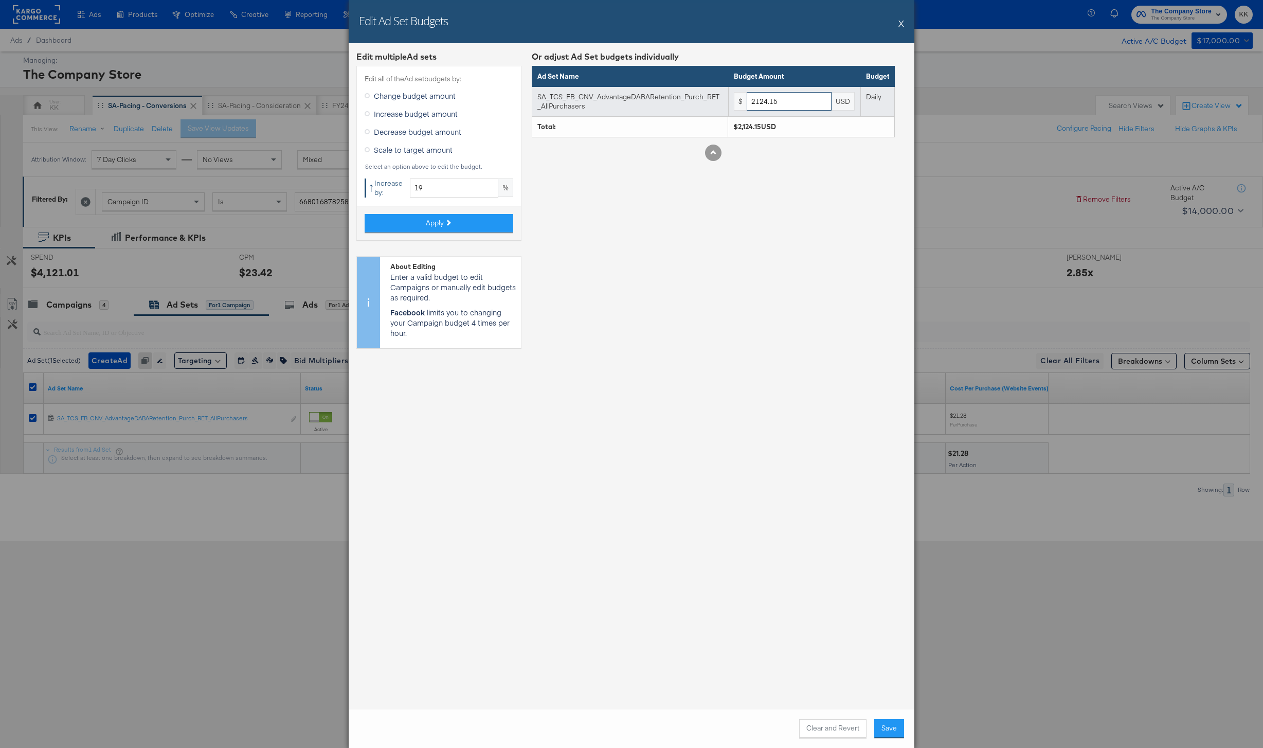
drag, startPoint x: 805, startPoint y: 104, endPoint x: 677, endPoint y: 98, distance: 128.2
click at [677, 98] on tr "SA_TCS_FB_CNV_AdvantageDABARetention_Purch_RET_AllPurchasers $ 2124.15 USD Daily" at bounding box center [713, 101] width 363 height 30
type input "3"
type input "2200"
click at [892, 731] on button "Save" at bounding box center [889, 728] width 30 height 19
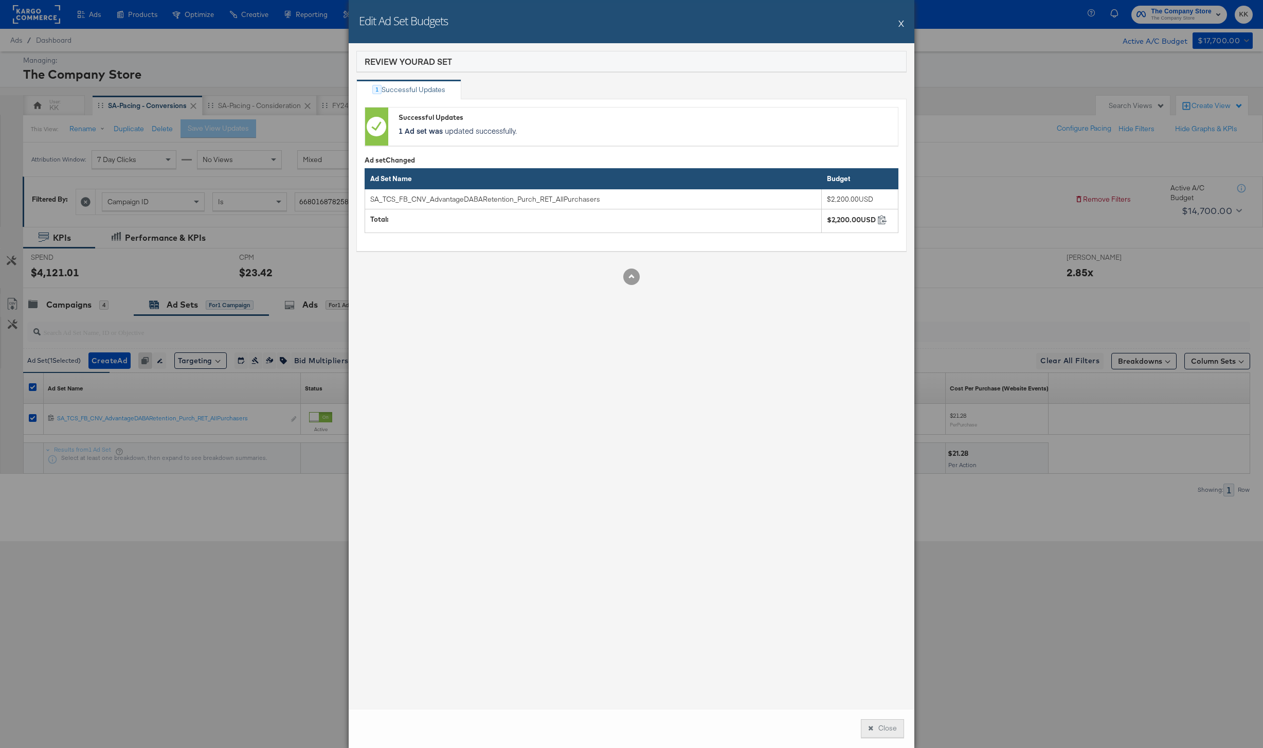
click at [888, 726] on button "Close" at bounding box center [882, 728] width 43 height 19
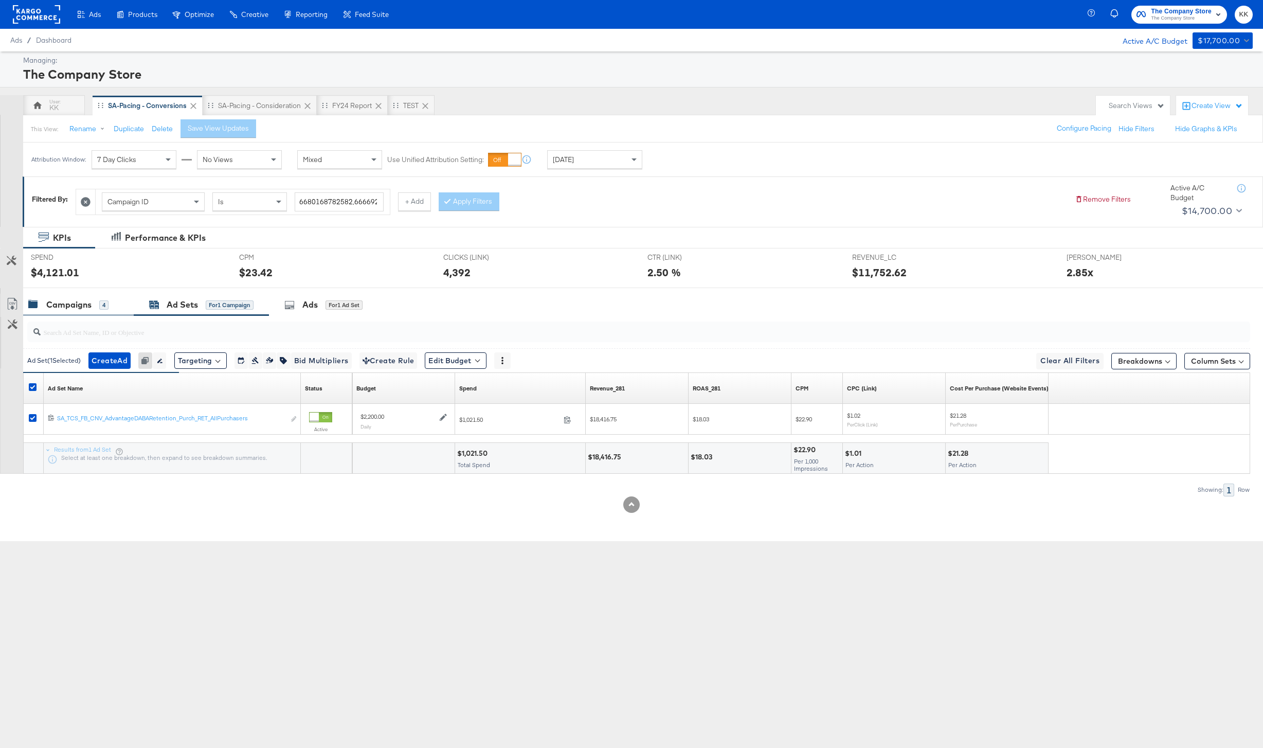
click at [63, 302] on div "Campaigns" at bounding box center [68, 305] width 45 height 12
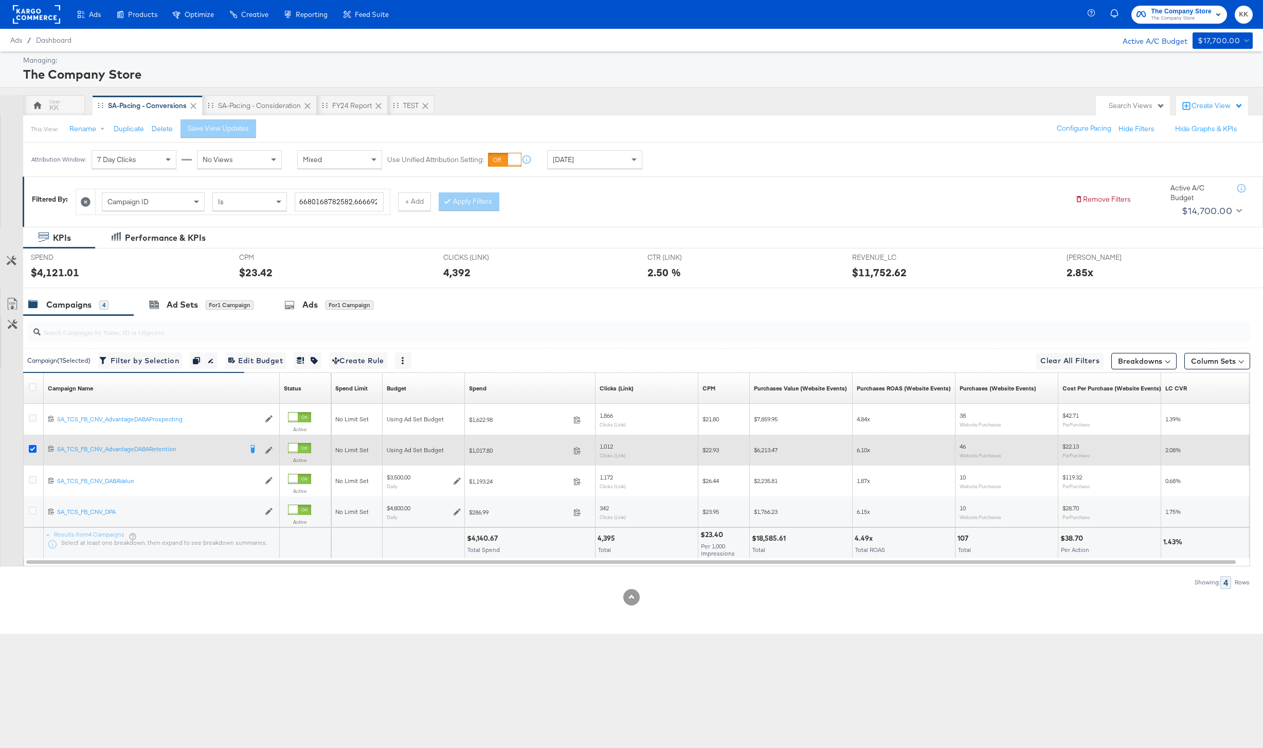
click at [31, 448] on icon at bounding box center [33, 449] width 8 height 8
click at [0, 0] on input "checkbox" at bounding box center [0, 0] width 0 height 0
click at [31, 448] on icon at bounding box center [33, 449] width 8 height 8
click at [0, 0] on input "checkbox" at bounding box center [0, 0] width 0 height 0
click at [31, 448] on icon at bounding box center [33, 449] width 8 height 8
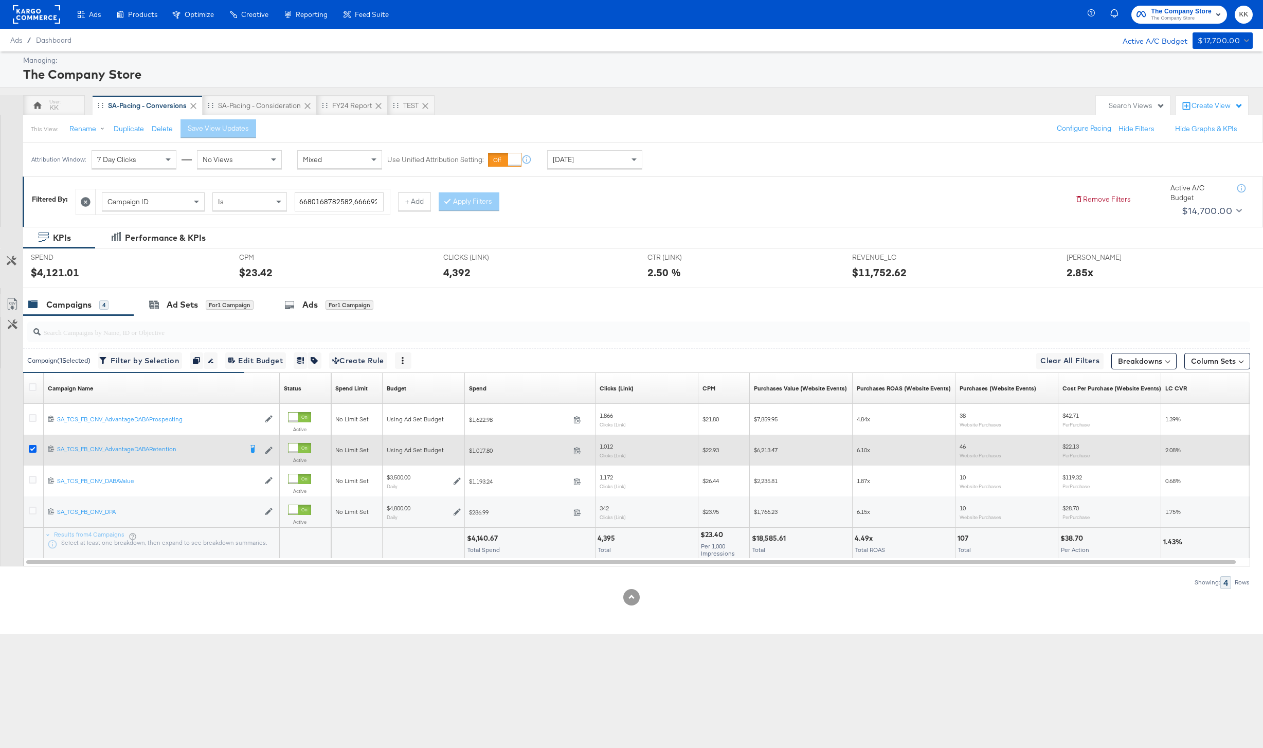
click at [0, 0] on input "checkbox" at bounding box center [0, 0] width 0 height 0
